Goal: Task Accomplishment & Management: Use online tool/utility

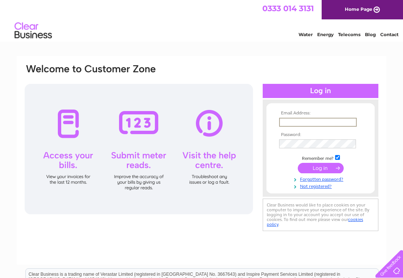
type input "Chimneys22@yahoo.com"
click at [320, 169] on input "submit" at bounding box center [321, 168] width 46 height 10
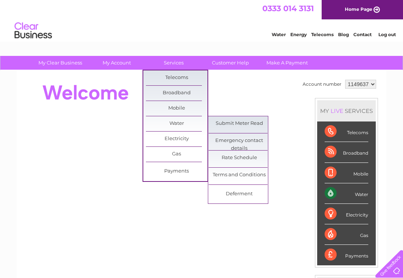
click at [249, 176] on link "Terms and Conditions" at bounding box center [239, 175] width 62 height 15
click at [243, 158] on link "Rate Schedule" at bounding box center [239, 158] width 62 height 15
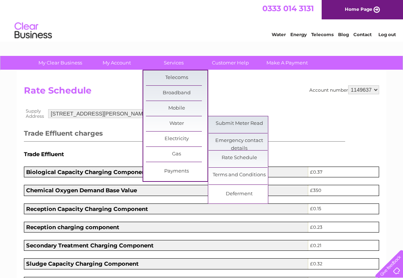
click at [248, 125] on link "Submit Meter Read" at bounding box center [239, 123] width 62 height 15
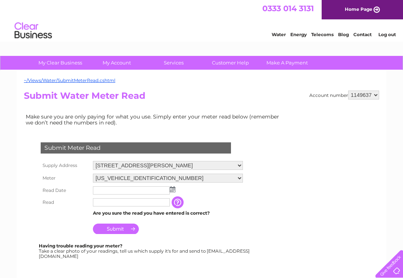
click at [142, 193] on input "text" at bounding box center [131, 190] width 77 height 8
click at [175, 191] on td at bounding box center [168, 191] width 154 height 13
click at [172, 192] on img at bounding box center [173, 189] width 6 height 6
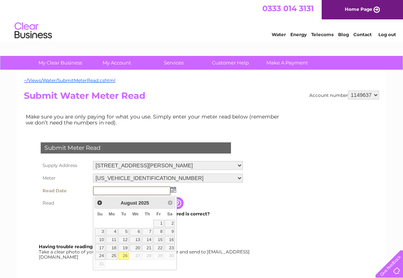
click at [122, 256] on link "26" at bounding box center [123, 255] width 10 height 7
type input "2025/08/26"
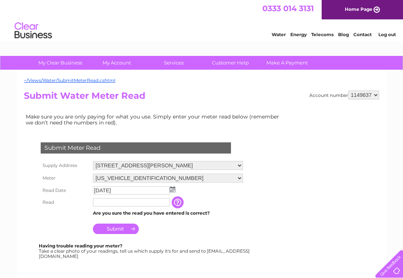
click at [125, 205] on input "text" at bounding box center [131, 202] width 77 height 8
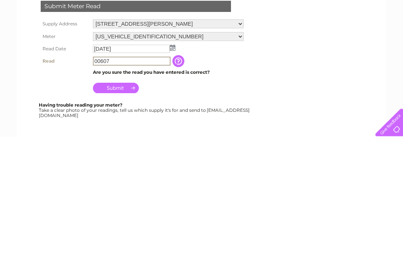
type input "00607"
click at [122, 224] on input "Submit" at bounding box center [116, 229] width 46 height 10
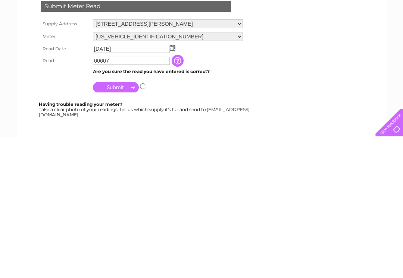
scroll to position [142, 0]
